Goal: Transaction & Acquisition: Purchase product/service

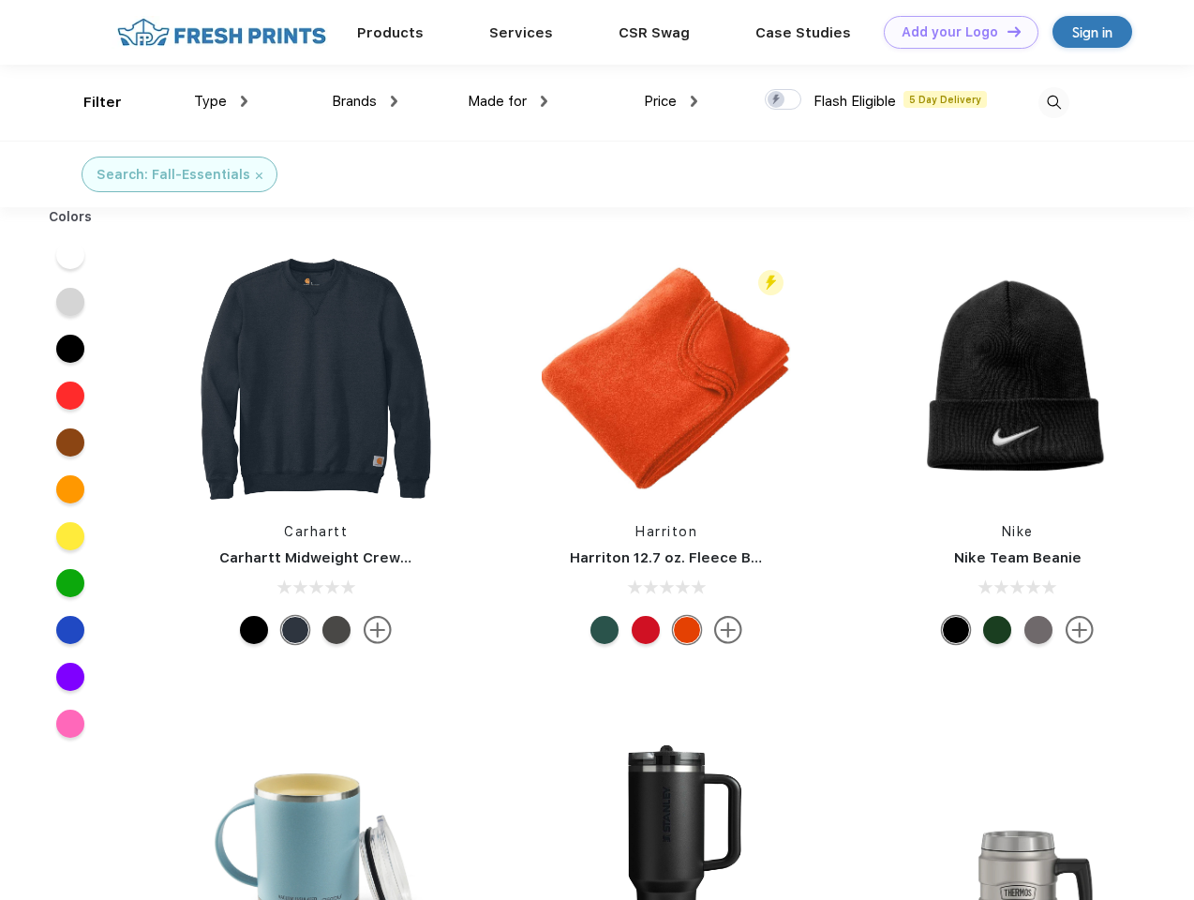
click at [954, 32] on link "Add your Logo Design Tool" at bounding box center [961, 32] width 155 height 33
click at [0, 0] on div "Design Tool" at bounding box center [0, 0] width 0 height 0
click at [1006, 31] on link "Add your Logo Design Tool" at bounding box center [961, 32] width 155 height 33
click at [90, 102] on div "Filter" at bounding box center [102, 103] width 38 height 22
click at [221, 101] on span "Type" at bounding box center [210, 101] width 33 height 17
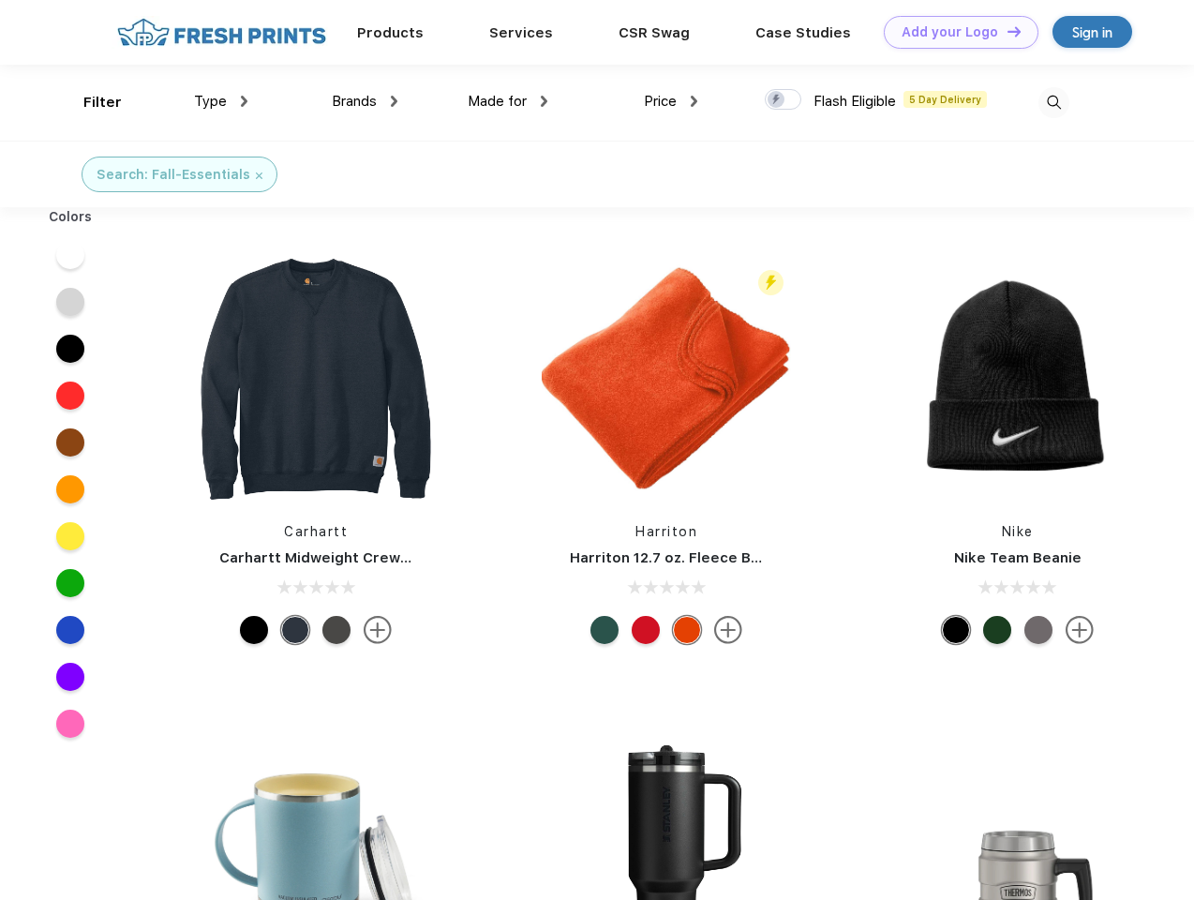
click at [365, 101] on span "Brands" at bounding box center [354, 101] width 45 height 17
click at [508, 101] on span "Made for" at bounding box center [497, 101] width 59 height 17
click at [671, 101] on span "Price" at bounding box center [660, 101] width 33 height 17
click at [784, 100] on div at bounding box center [783, 99] width 37 height 21
click at [777, 100] on input "checkbox" at bounding box center [771, 94] width 12 height 12
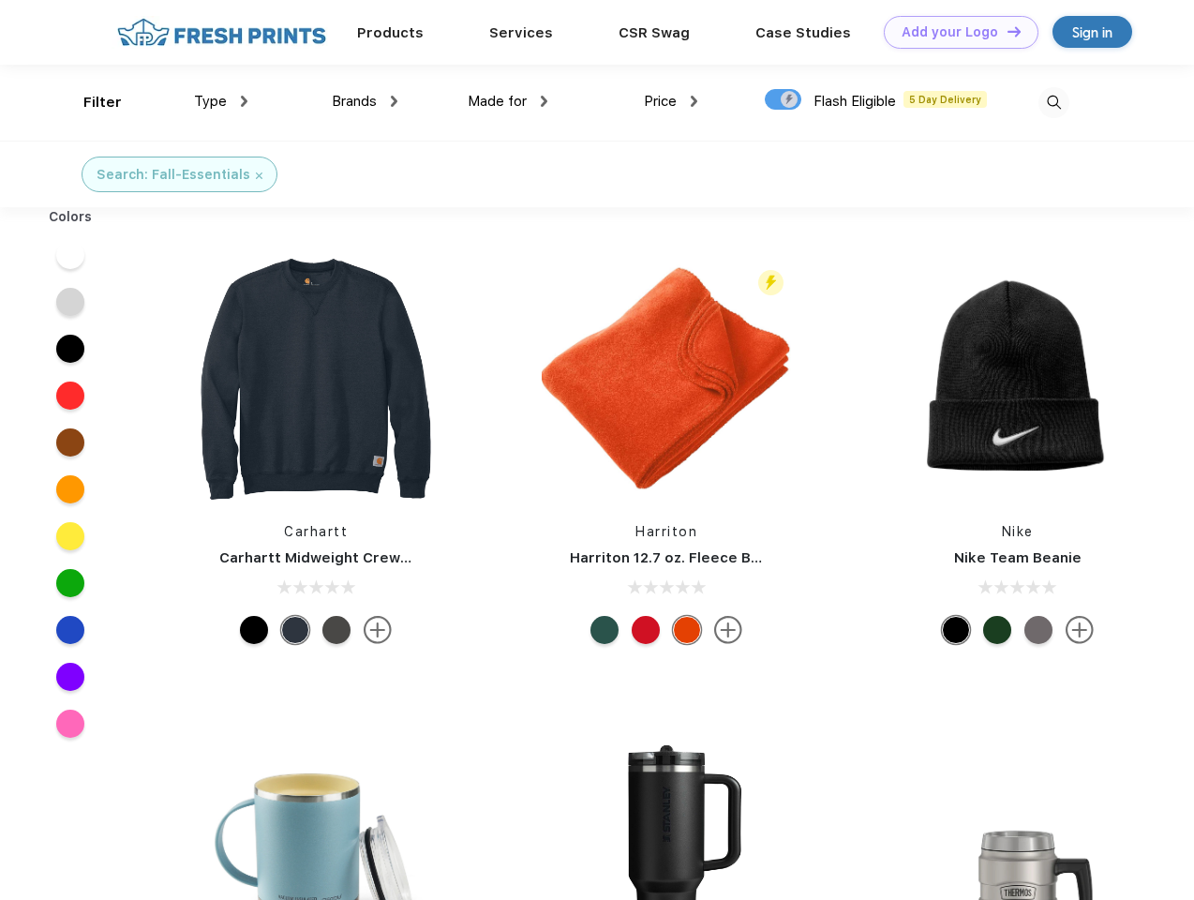
click at [1054, 102] on img at bounding box center [1054, 102] width 31 height 31
